Goal: Task Accomplishment & Management: Use online tool/utility

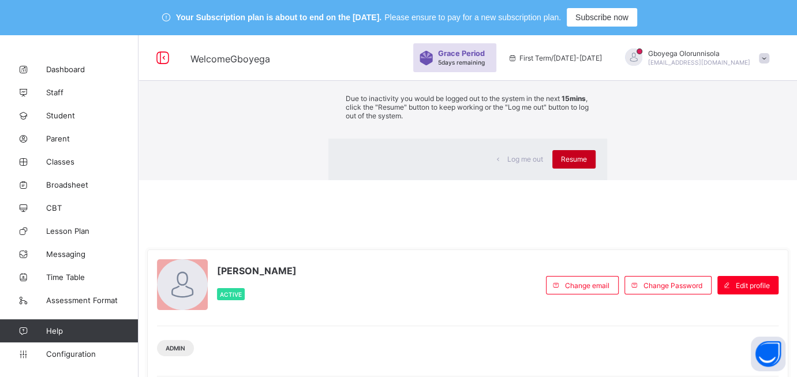
click at [561, 163] on span "Resume" at bounding box center [574, 159] width 26 height 9
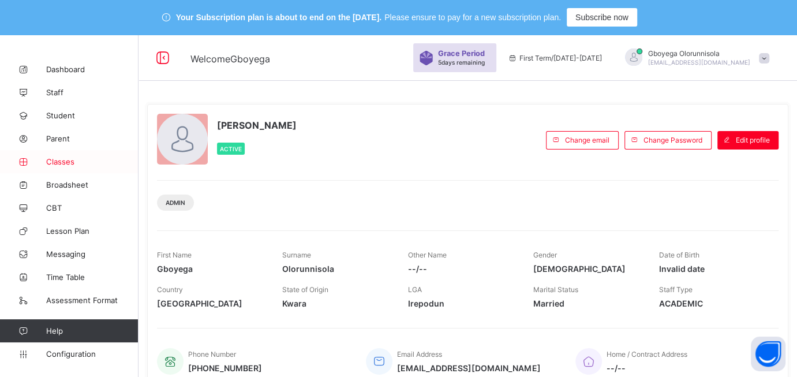
click at [61, 163] on span "Classes" at bounding box center [92, 161] width 92 height 9
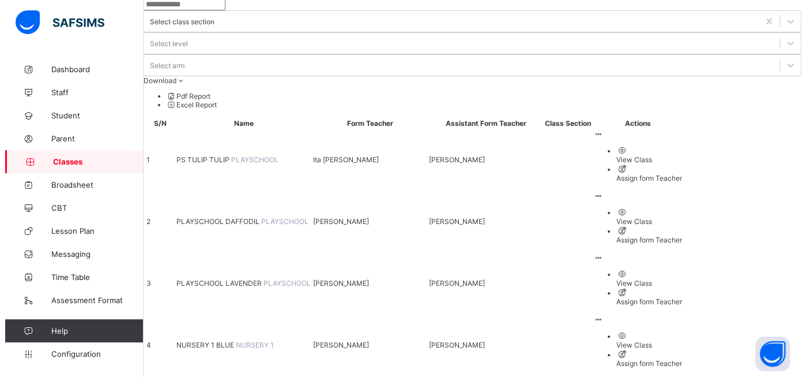
scroll to position [94, 0]
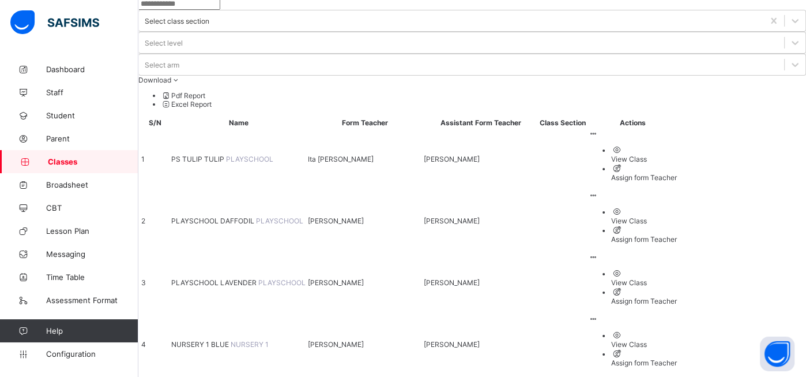
scroll to position [0, 0]
type input "******"
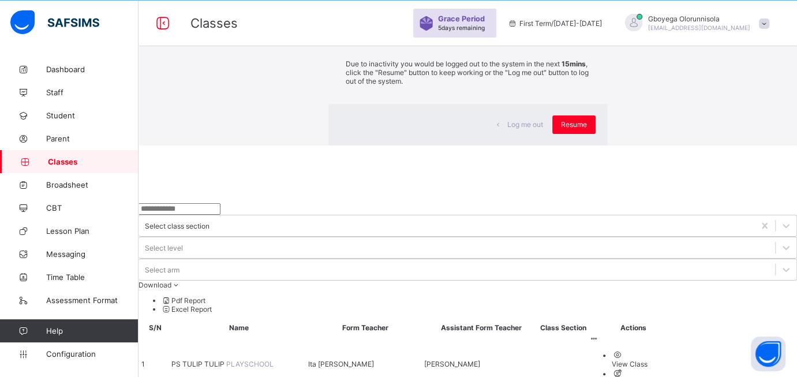
scroll to position [94, 0]
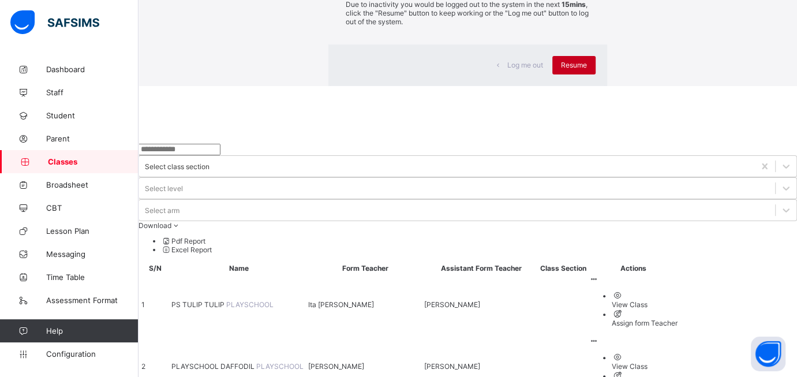
click at [561, 69] on span "Resume" at bounding box center [574, 65] width 26 height 9
